Goal: Answer question/provide support: Share knowledge or assist other users

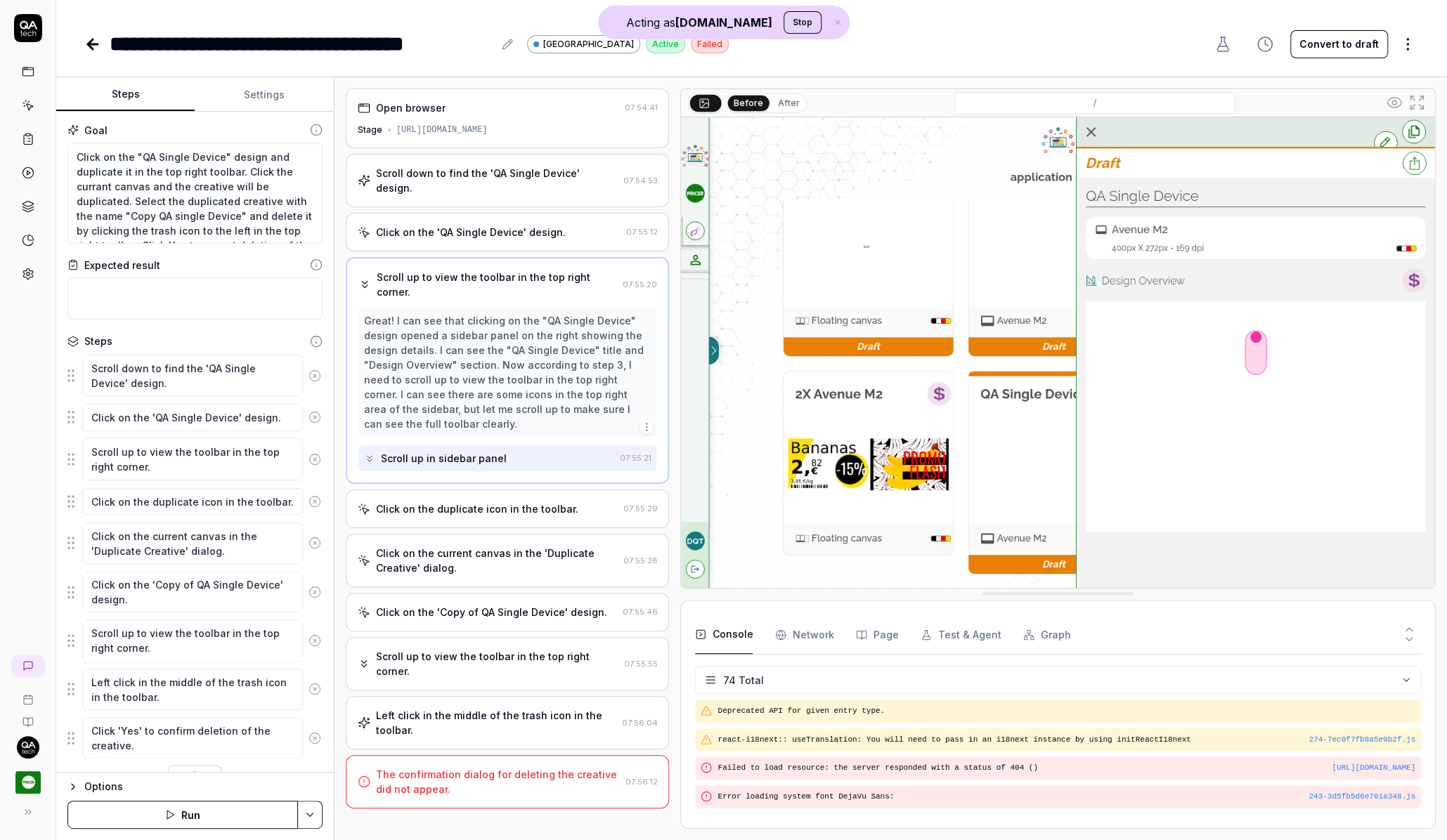
scroll to position [1984, 0]
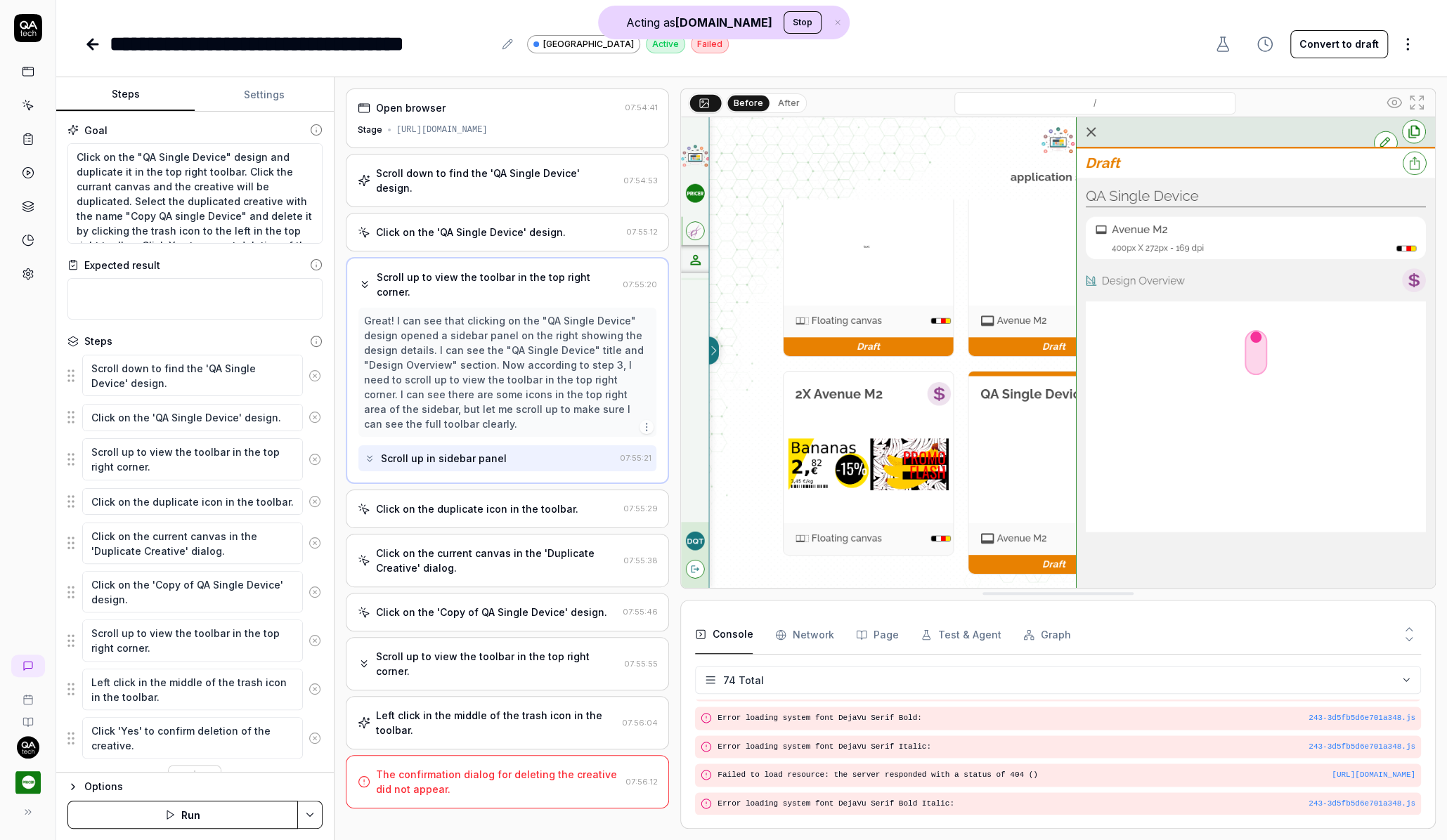
type textarea "*"
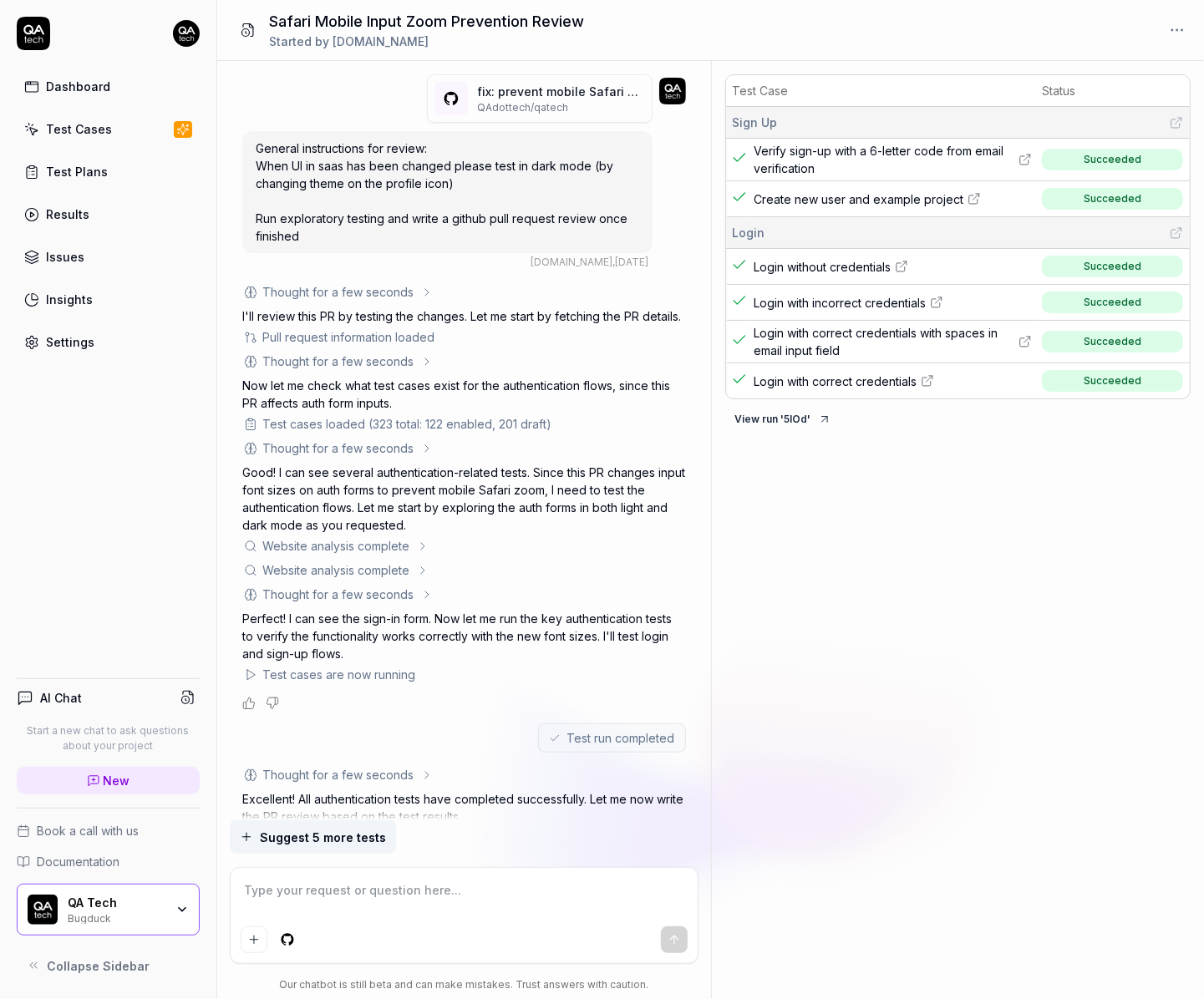
click at [857, 147] on span "Verify sign-up with a 6-letter code from email verification" at bounding box center [885, 160] width 261 height 35
drag, startPoint x: 416, startPoint y: 147, endPoint x: 441, endPoint y: 174, distance: 36.8
click at [441, 174] on div "General instructions for review: When UI in saas has been changed please test i…" at bounding box center [448, 192] width 410 height 122
drag, startPoint x: 410, startPoint y: 215, endPoint x: 436, endPoint y: 228, distance: 29.1
click at [436, 228] on div "General instructions for review: When UI in saas has been changed please test i…" at bounding box center [448, 192] width 410 height 122
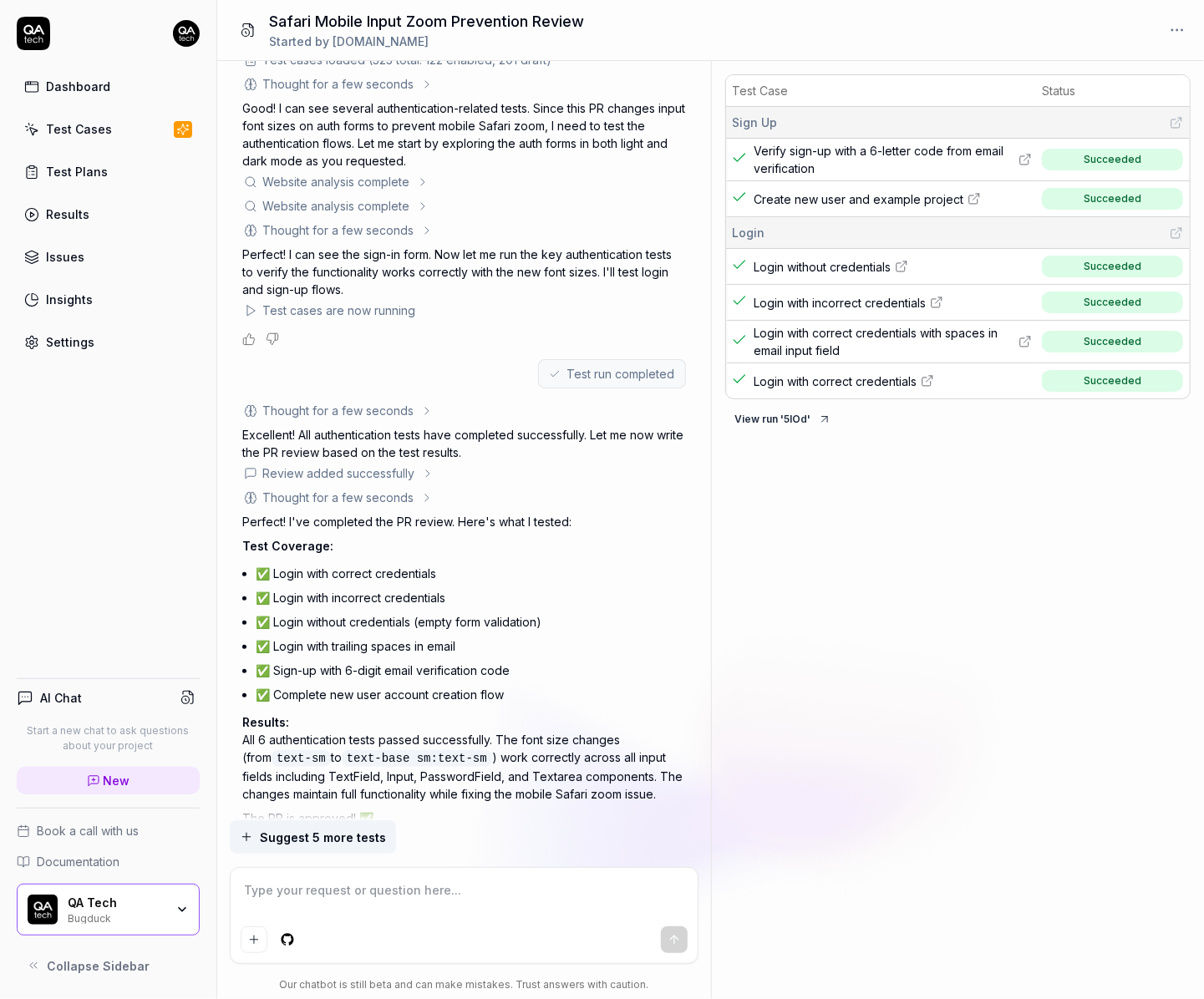
scroll to position [408, 0]
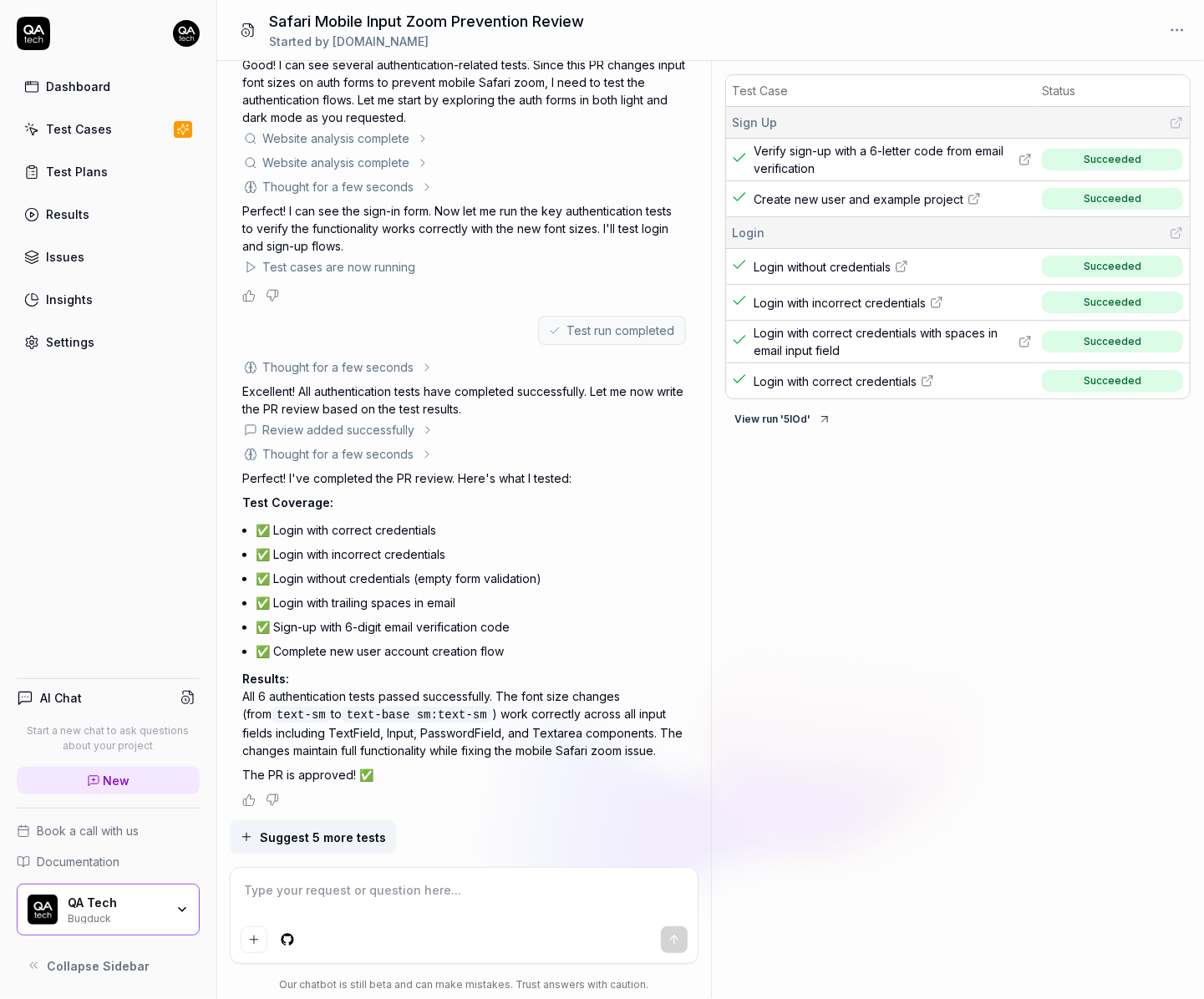
drag, startPoint x: 411, startPoint y: 692, endPoint x: 457, endPoint y: 705, distance: 47.8
click at [457, 705] on p "Results: All 6 authentication tests passed successfully. The font size changes …" at bounding box center [464, 714] width 444 height 89
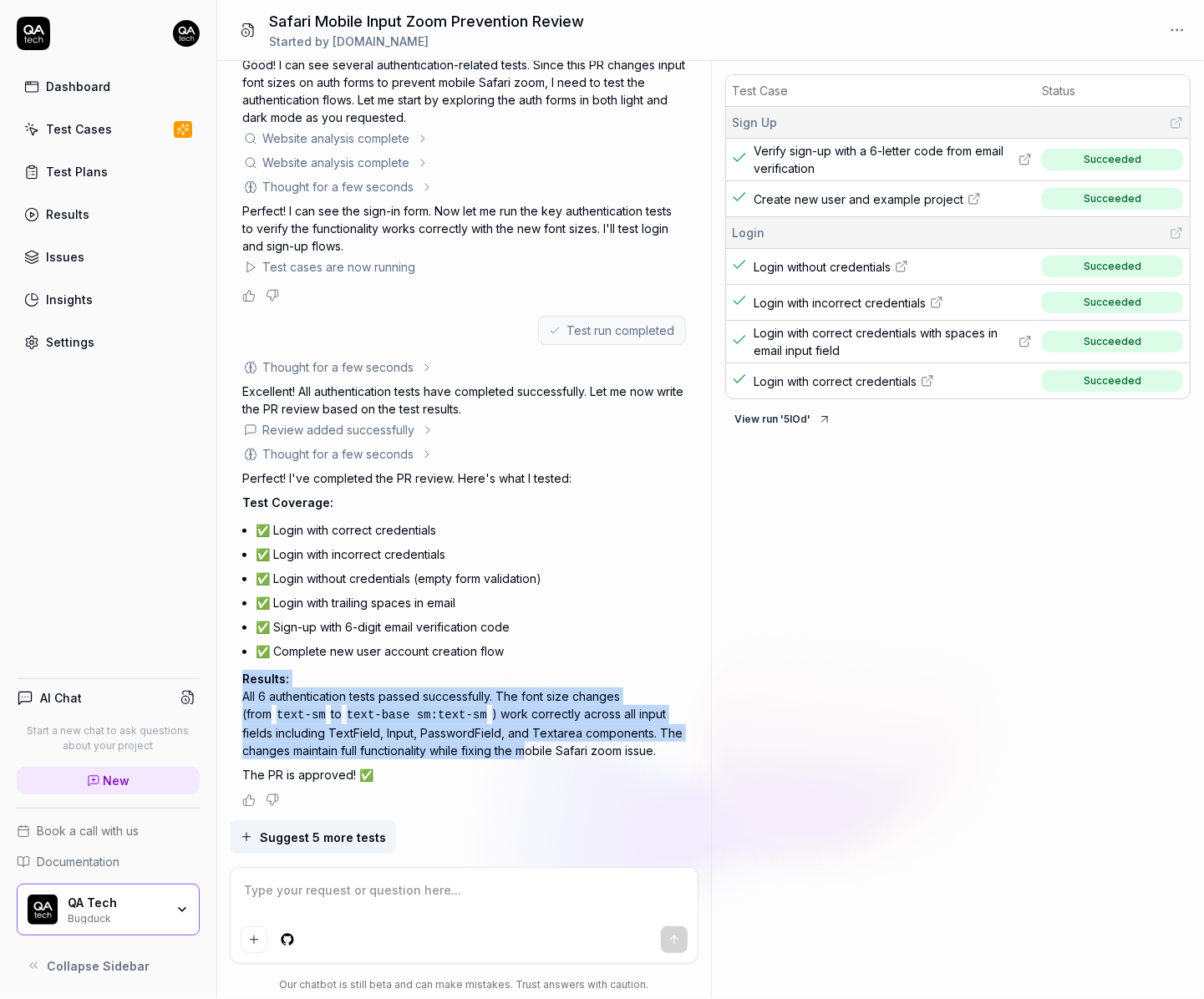
drag, startPoint x: 445, startPoint y: 681, endPoint x: 528, endPoint y: 742, distance: 103.0
click at [528, 742] on p "Results: All 6 authentication tests passed successfully. The font size changes …" at bounding box center [464, 714] width 444 height 89
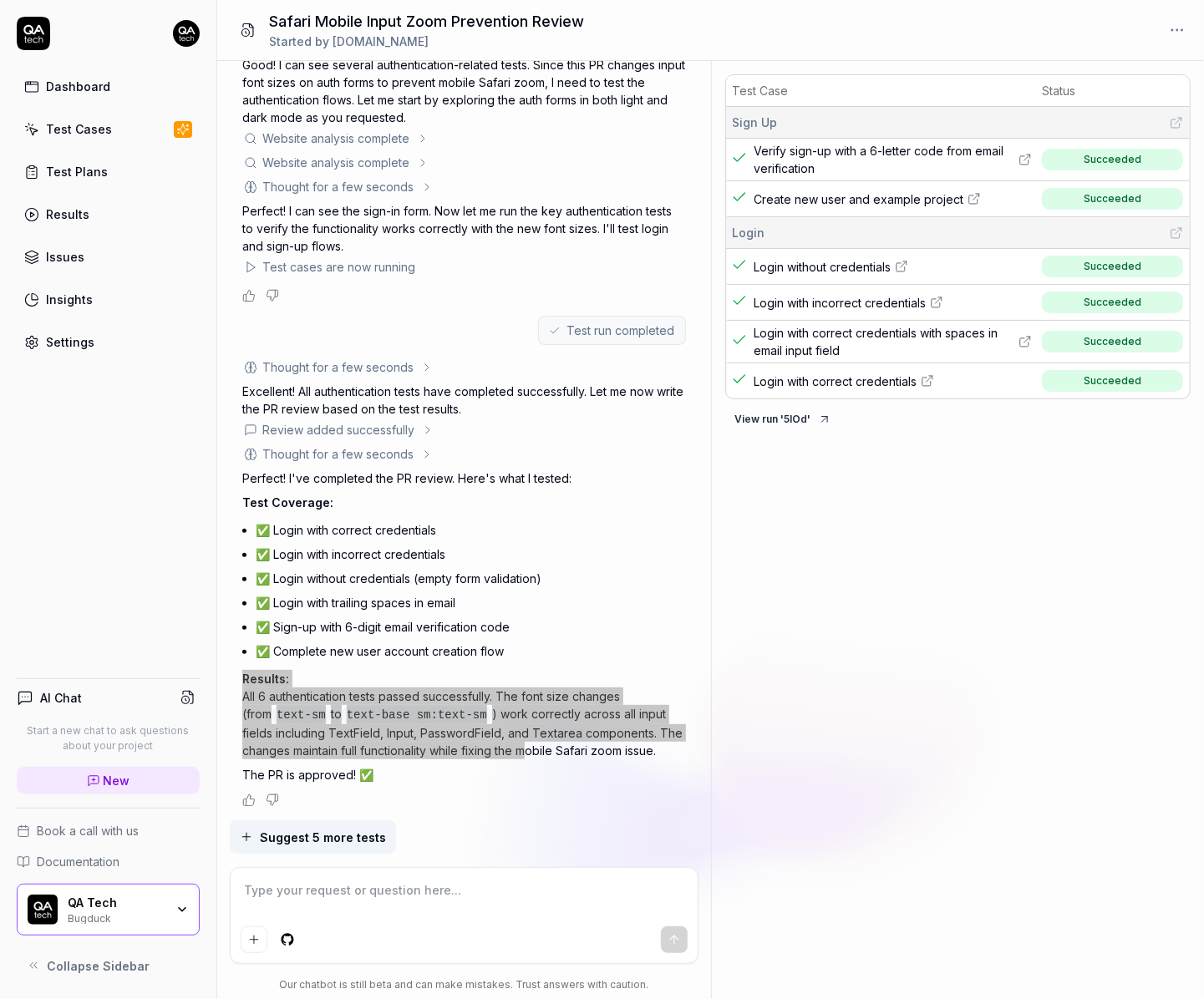
type textarea "*"
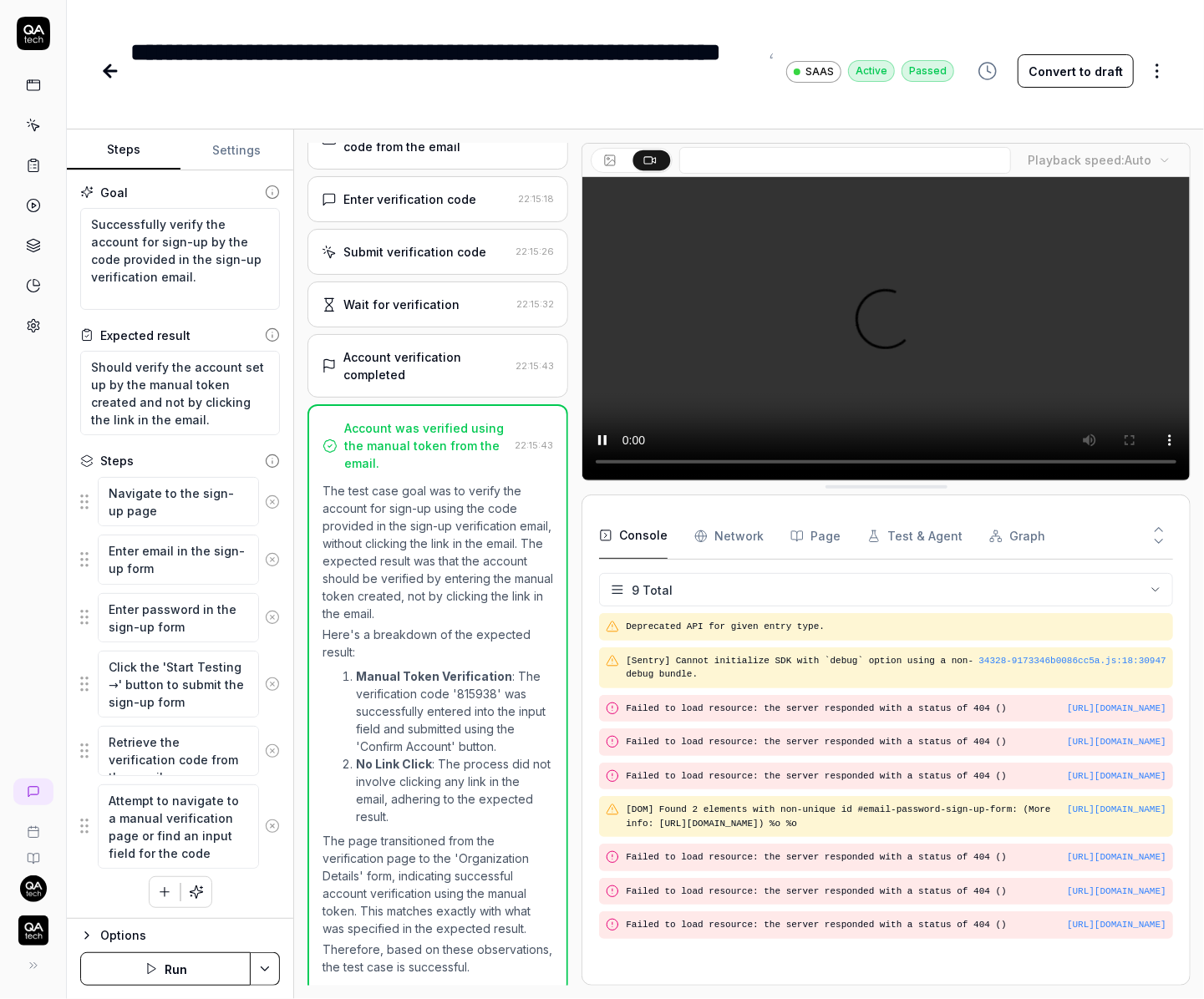
scroll to position [128, 0]
type textarea "*"
